Goal: Task Accomplishment & Management: Use online tool/utility

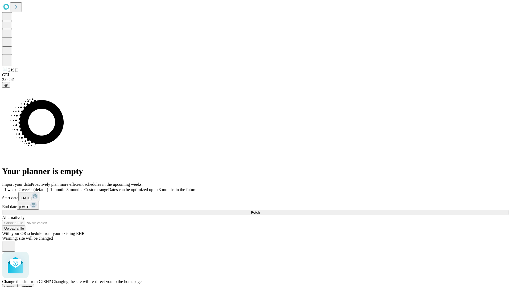
click at [32, 285] on span "Confirm" at bounding box center [26, 287] width 13 height 4
click at [17, 188] on label "1 week" at bounding box center [9, 190] width 14 height 5
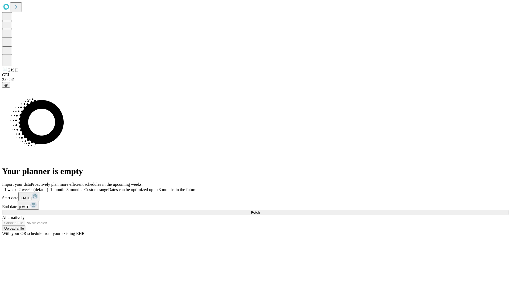
click at [260, 211] on span "Fetch" at bounding box center [255, 213] width 9 height 4
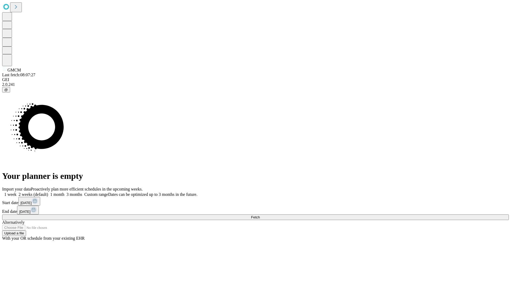
click at [17, 192] on label "1 week" at bounding box center [9, 194] width 14 height 5
click at [260, 216] on span "Fetch" at bounding box center [255, 218] width 9 height 4
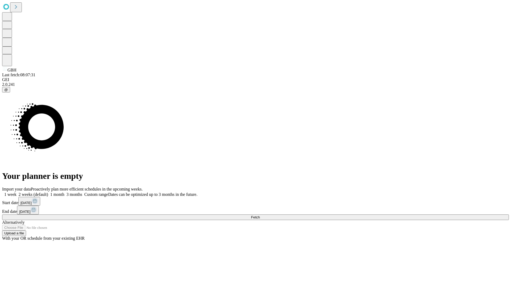
click at [17, 192] on label "1 week" at bounding box center [9, 194] width 14 height 5
click at [260, 216] on span "Fetch" at bounding box center [255, 218] width 9 height 4
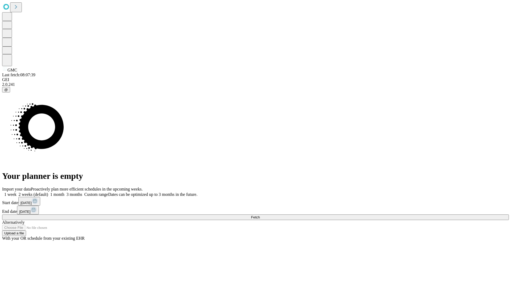
click at [17, 192] on label "1 week" at bounding box center [9, 194] width 14 height 5
click at [260, 216] on span "Fetch" at bounding box center [255, 218] width 9 height 4
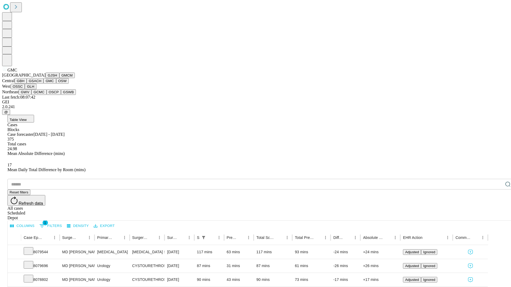
click at [56, 84] on button "OSW" at bounding box center [62, 81] width 13 height 6
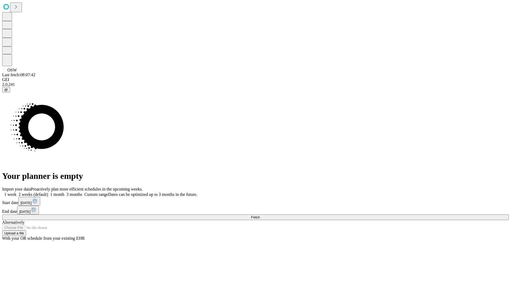
click at [17, 192] on label "1 week" at bounding box center [9, 194] width 14 height 5
click at [260, 216] on span "Fetch" at bounding box center [255, 218] width 9 height 4
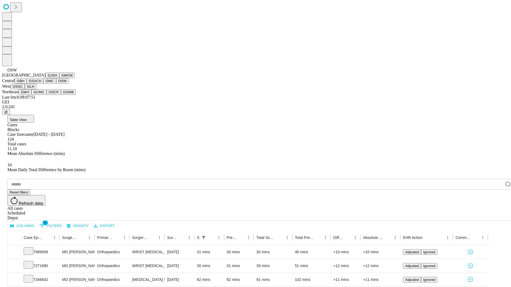
click at [25, 89] on button "OSSC" at bounding box center [18, 87] width 14 height 6
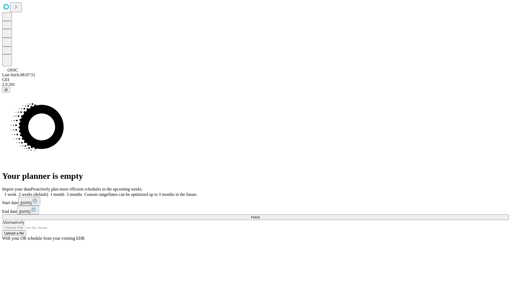
click at [260, 216] on span "Fetch" at bounding box center [255, 218] width 9 height 4
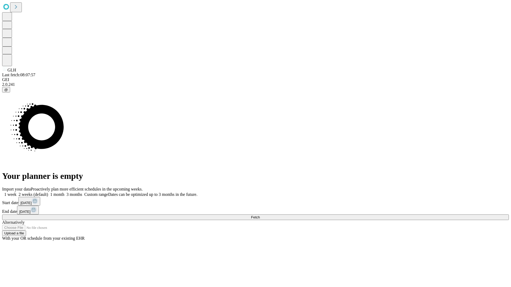
click at [17, 192] on label "1 week" at bounding box center [9, 194] width 14 height 5
click at [260, 216] on span "Fetch" at bounding box center [255, 218] width 9 height 4
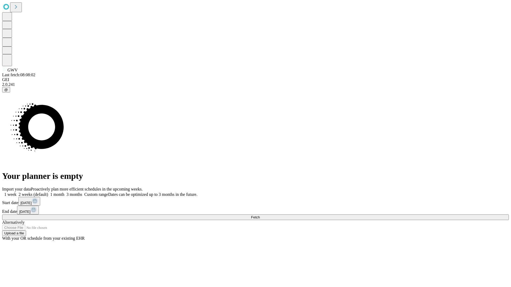
click at [17, 192] on label "1 week" at bounding box center [9, 194] width 14 height 5
click at [260, 216] on span "Fetch" at bounding box center [255, 218] width 9 height 4
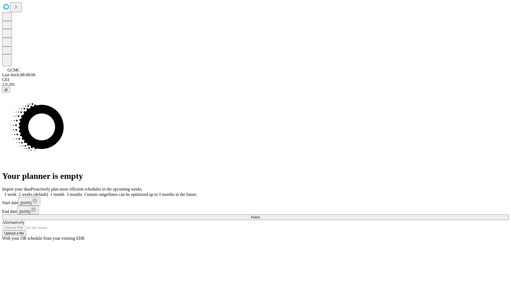
click at [17, 192] on label "1 week" at bounding box center [9, 194] width 14 height 5
click at [260, 216] on span "Fetch" at bounding box center [255, 218] width 9 height 4
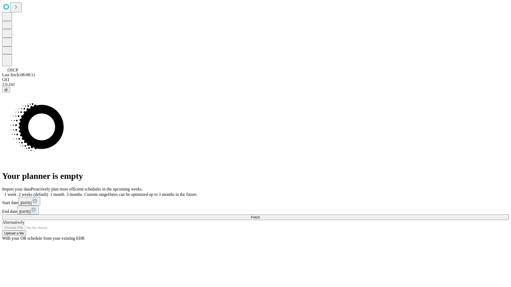
click at [17, 192] on label "1 week" at bounding box center [9, 194] width 14 height 5
click at [260, 216] on span "Fetch" at bounding box center [255, 218] width 9 height 4
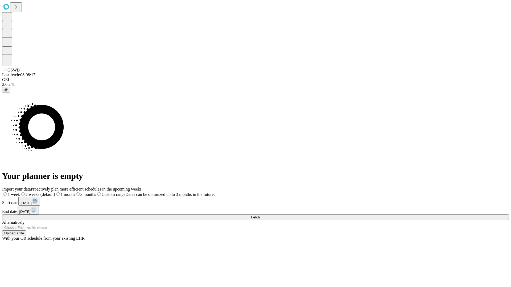
click at [260, 216] on span "Fetch" at bounding box center [255, 218] width 9 height 4
